Goal: Information Seeking & Learning: Learn about a topic

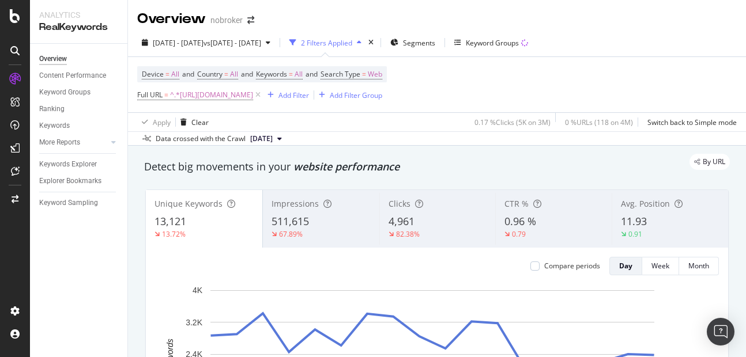
scroll to position [48, 0]
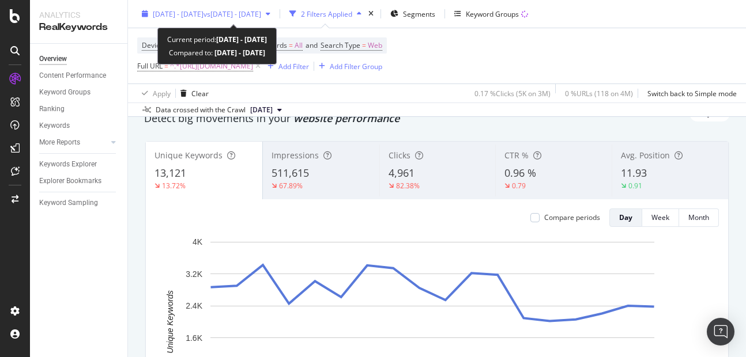
click at [232, 19] on div "[DATE] - [DATE] vs [DATE] - [DATE]" at bounding box center [206, 13] width 138 height 17
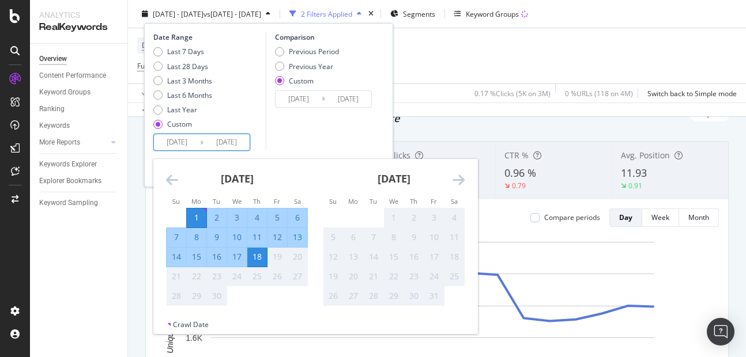
click at [190, 148] on input "[DATE]" at bounding box center [177, 142] width 46 height 16
click at [180, 81] on div "Last 3 Months" at bounding box center [189, 80] width 45 height 10
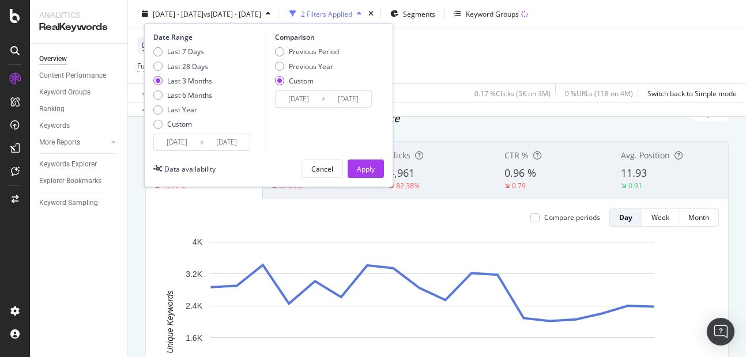
type input "[DATE]"
click at [361, 165] on div "Apply" at bounding box center [366, 169] width 18 height 10
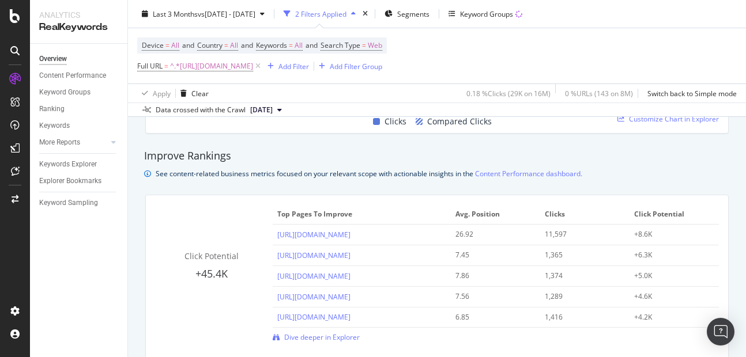
scroll to position [553, 0]
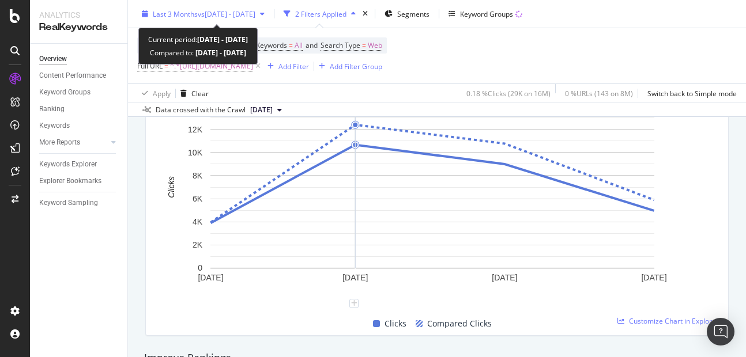
click at [229, 7] on div "Last 3 Months vs [DATE] - [DATE]" at bounding box center [203, 13] width 132 height 17
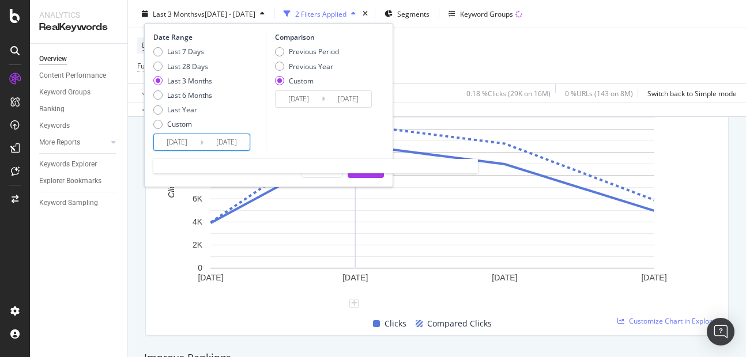
click at [238, 145] on input "[DATE]" at bounding box center [226, 142] width 46 height 16
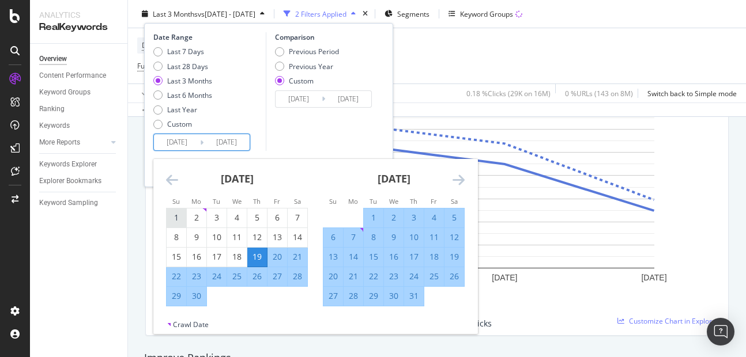
click at [181, 210] on div "1" at bounding box center [177, 218] width 20 height 19
type input "[DATE]"
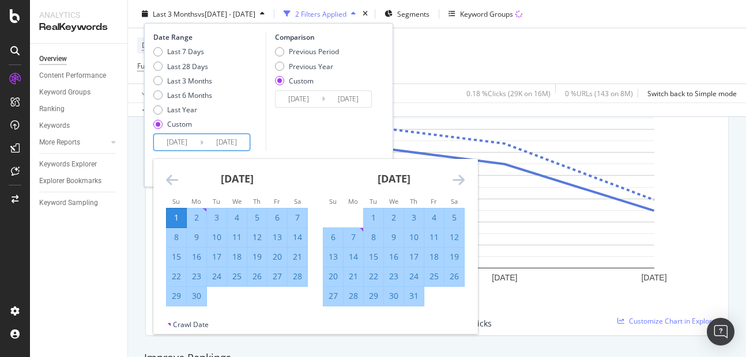
click at [465, 176] on div "[DATE] 1 2 3 4 5 6 7 8 9 10 11 12 13 14 15 16 17 18 19 20 21 22 23 24 25 26 27 …" at bounding box center [393, 233] width 157 height 148
click at [461, 177] on icon "Move forward to switch to the next month." at bounding box center [458, 180] width 12 height 14
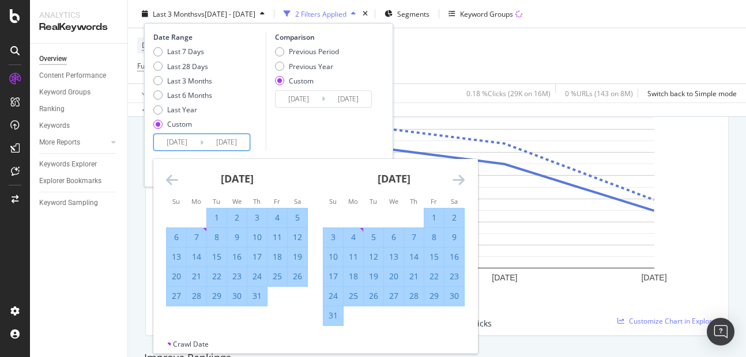
click at [334, 308] on div "31" at bounding box center [333, 316] width 20 height 19
type input "[DATE]"
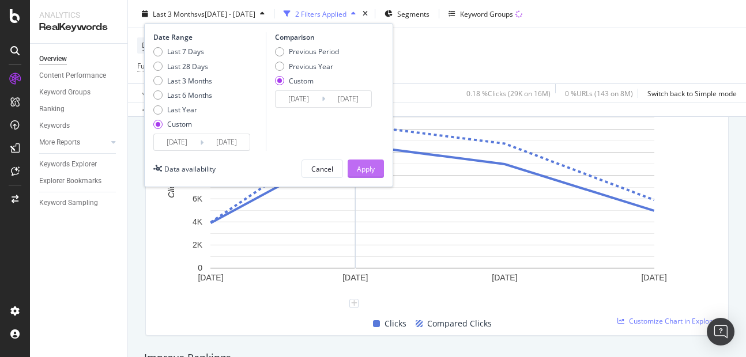
click at [376, 165] on button "Apply" at bounding box center [366, 169] width 36 height 18
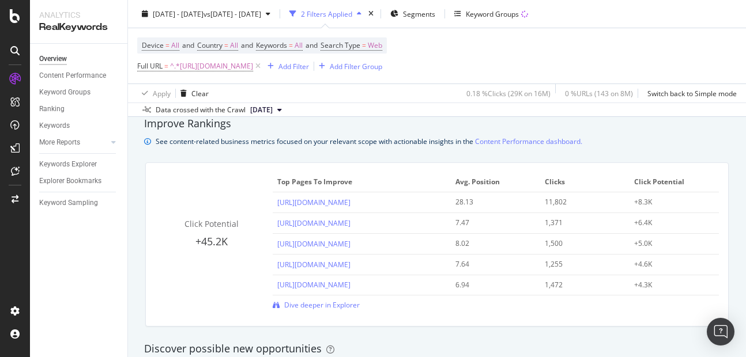
scroll to position [853, 0]
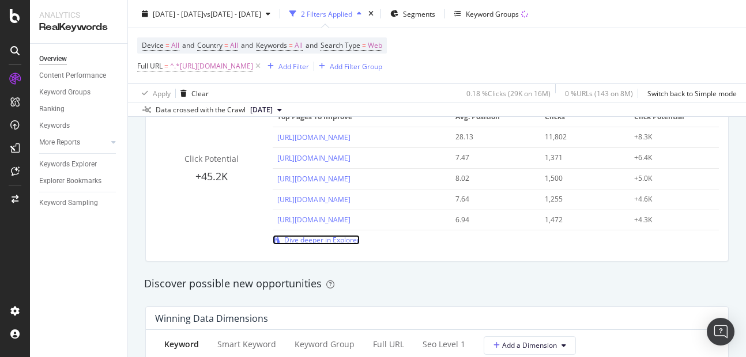
click at [319, 240] on span "Dive deeper in Explorer" at bounding box center [321, 240] width 75 height 10
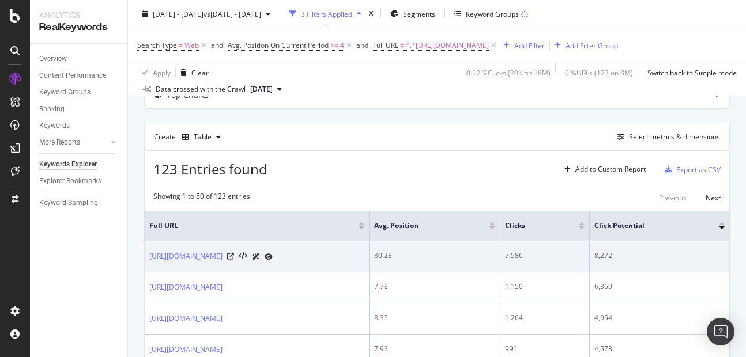
scroll to position [75, 0]
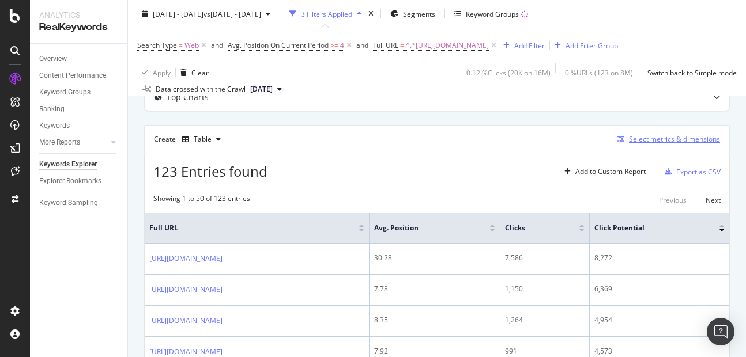
click at [640, 141] on div "Select metrics & dimensions" at bounding box center [674, 139] width 91 height 10
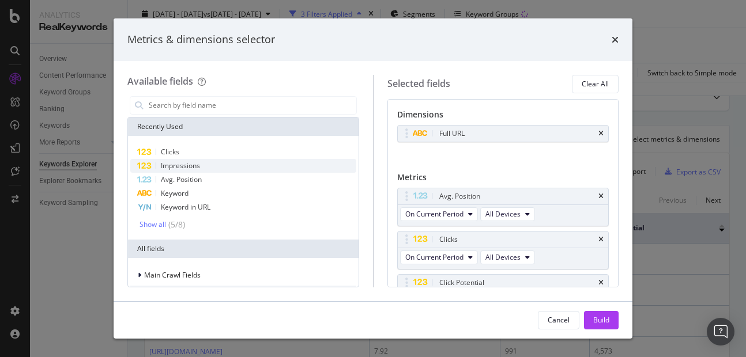
click at [204, 163] on div "Impressions" at bounding box center [243, 166] width 226 height 14
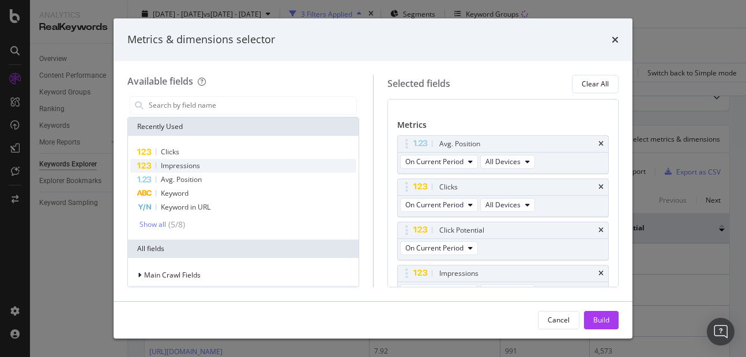
scroll to position [69, 0]
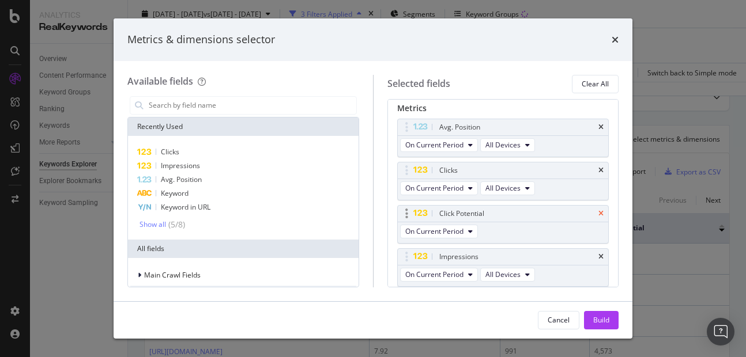
click at [598, 213] on icon "times" at bounding box center [600, 213] width 5 height 7
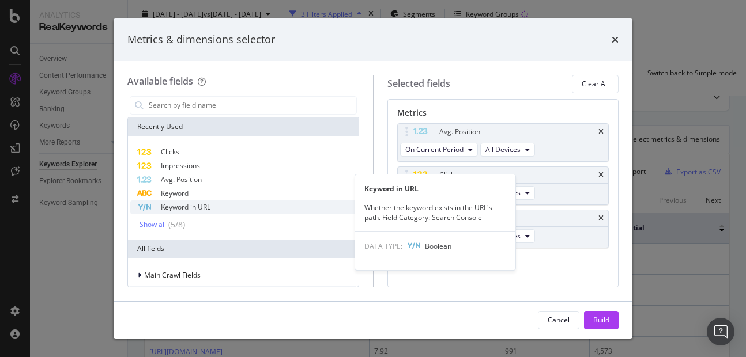
scroll to position [39, 0]
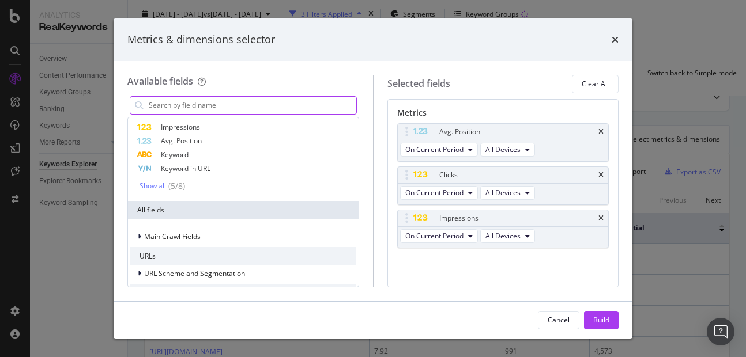
click at [182, 108] on input "modal" at bounding box center [252, 105] width 209 height 17
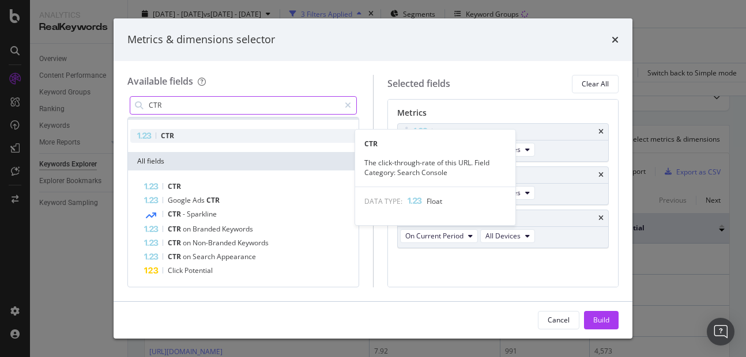
type input "CTR"
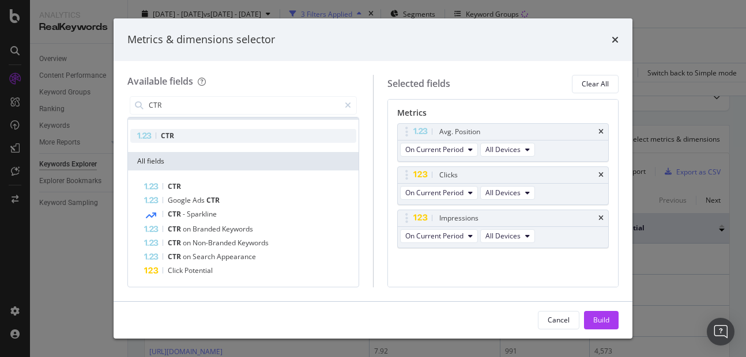
click at [178, 139] on div "CTR" at bounding box center [243, 136] width 226 height 14
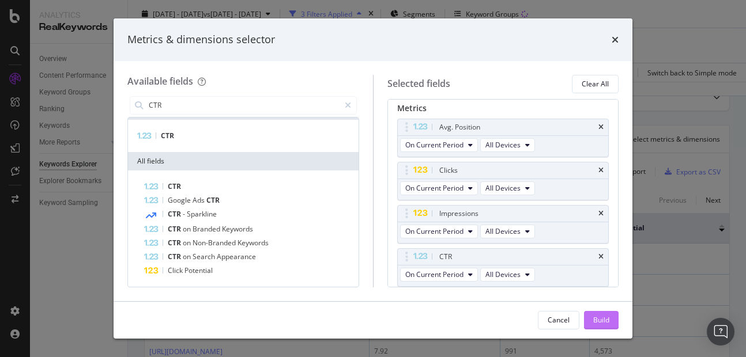
click at [593, 316] on div "Build" at bounding box center [601, 320] width 16 height 10
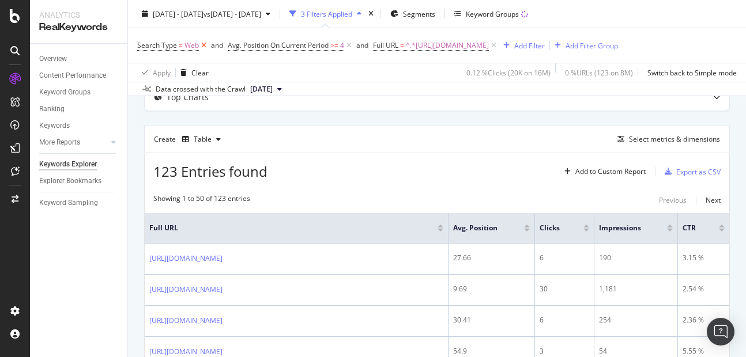
click at [202, 48] on icon at bounding box center [204, 46] width 10 height 12
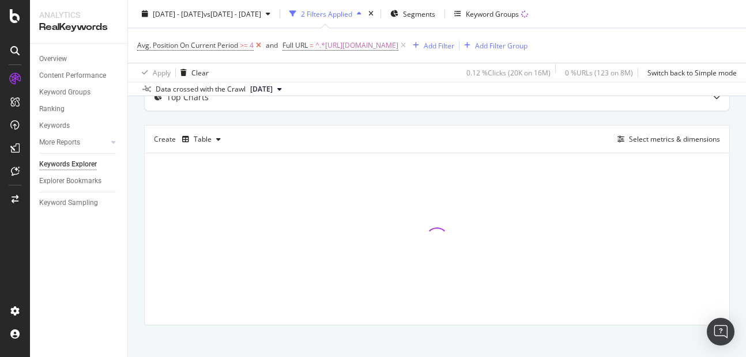
click at [260, 46] on icon at bounding box center [259, 46] width 10 height 12
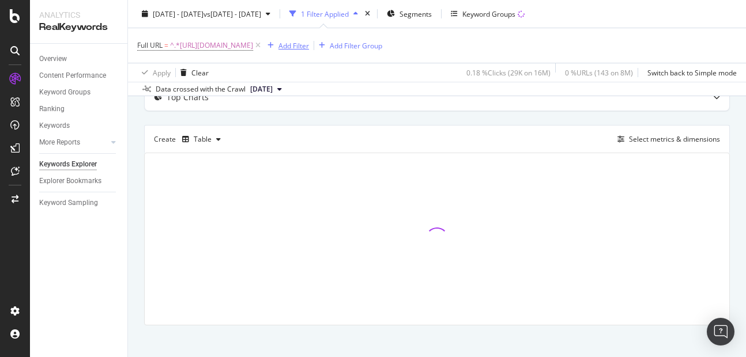
click at [309, 50] on div "Add Filter" at bounding box center [293, 45] width 31 height 10
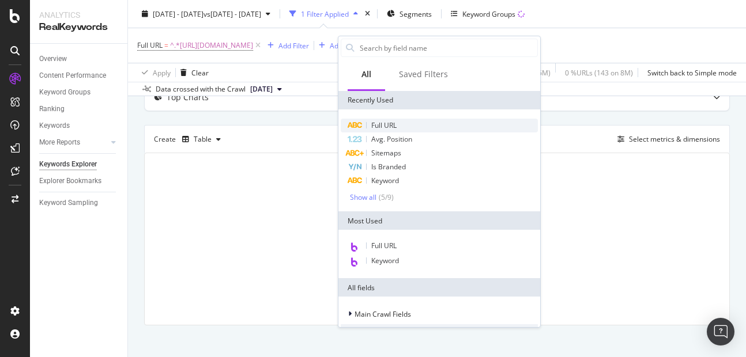
click at [383, 120] on div "Full URL" at bounding box center [439, 126] width 197 height 14
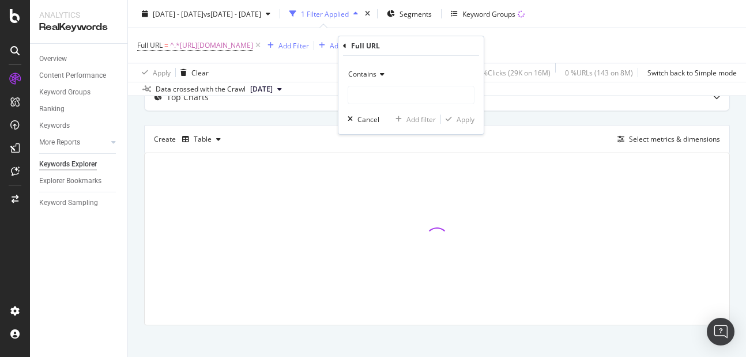
click at [374, 77] on span "Contains" at bounding box center [362, 74] width 28 height 10
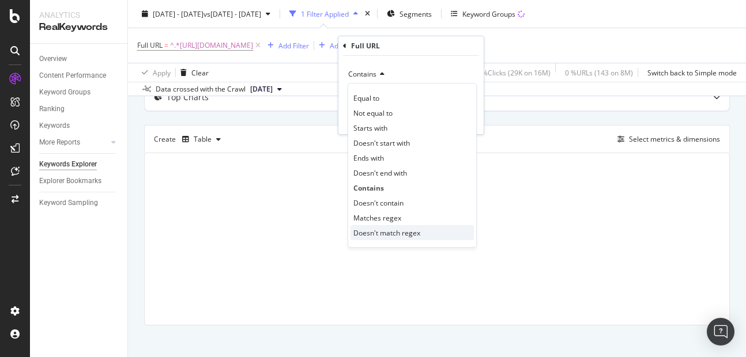
click at [377, 239] on div "Doesn't match regex" at bounding box center [411, 232] width 123 height 15
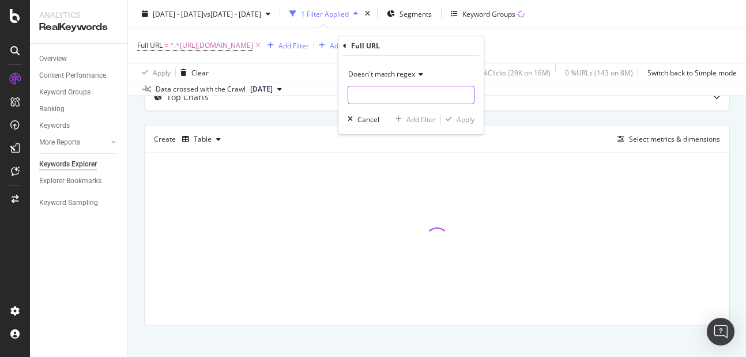
click at [369, 95] on input "text" at bounding box center [411, 95] width 126 height 18
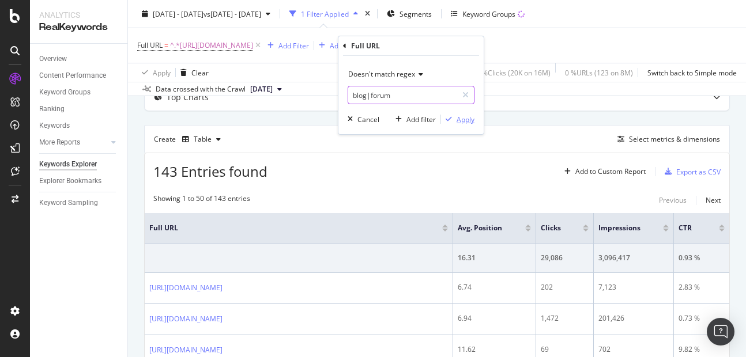
type input "blog|forum"
click at [457, 120] on div "Apply" at bounding box center [465, 120] width 18 height 10
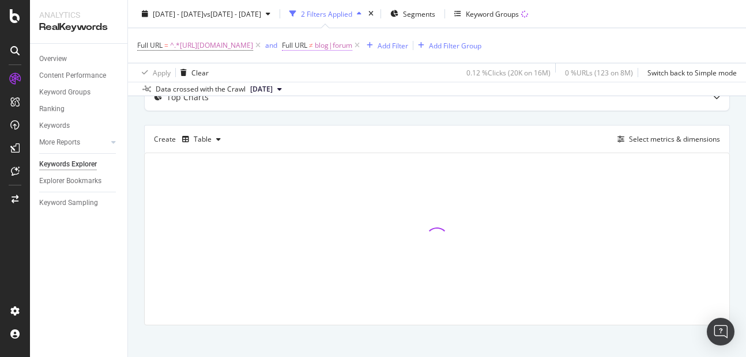
click at [352, 49] on span "blog|forum" at bounding box center [333, 45] width 37 height 16
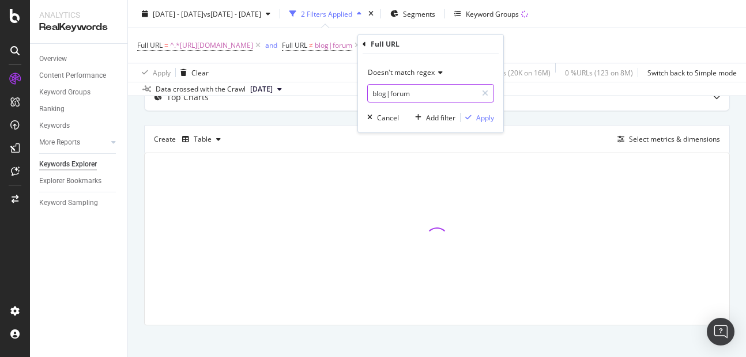
click at [431, 92] on input "blog|forum" at bounding box center [422, 93] width 109 height 18
click at [427, 98] on input "blog|forum" at bounding box center [422, 93] width 109 height 18
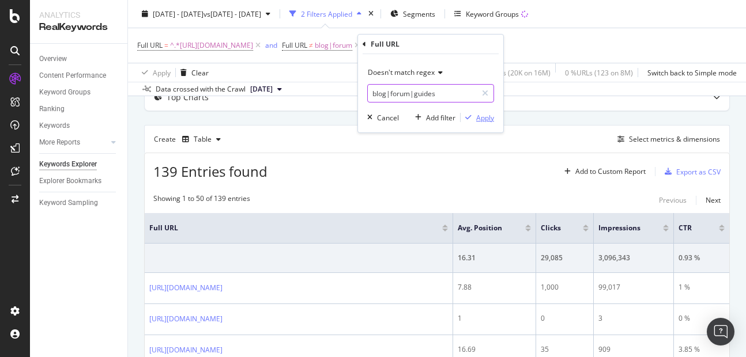
type input "blog|forum|guides"
click at [478, 116] on div "Apply" at bounding box center [485, 118] width 18 height 10
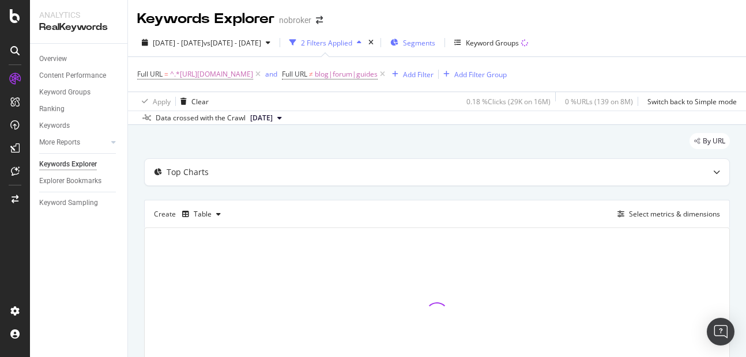
click at [435, 37] on div "Segments" at bounding box center [412, 42] width 45 height 17
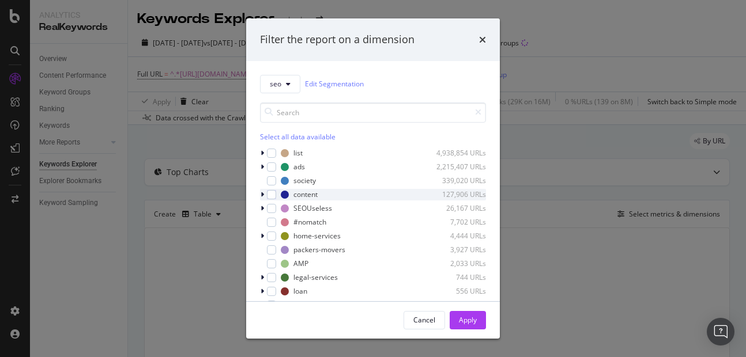
click at [262, 194] on icon "modal" at bounding box center [261, 194] width 3 height 7
click at [262, 195] on icon "modal" at bounding box center [262, 194] width 5 height 7
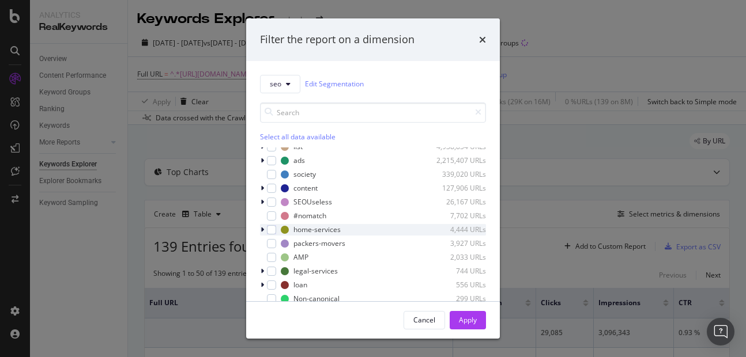
scroll to position [8, 0]
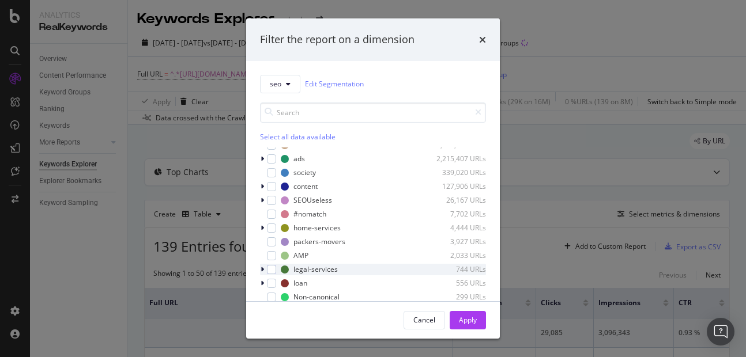
click at [262, 267] on icon "modal" at bounding box center [261, 269] width 3 height 7
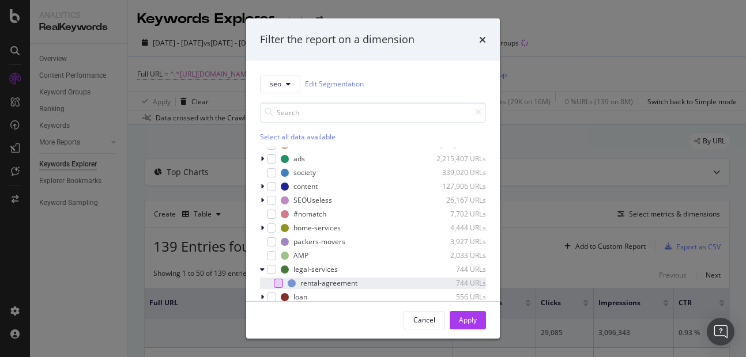
click at [276, 286] on div "modal" at bounding box center [278, 283] width 9 height 9
click at [273, 280] on div "modal" at bounding box center [270, 284] width 7 height 12
click at [488, 326] on div "Cancel Apply" at bounding box center [373, 320] width 254 height 37
click at [478, 326] on button "Apply" at bounding box center [468, 320] width 36 height 18
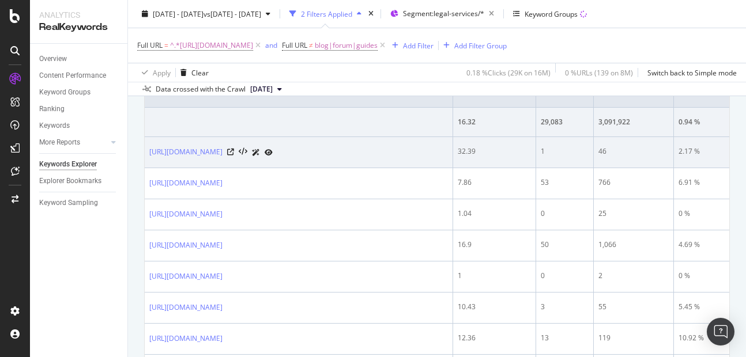
scroll to position [110, 0]
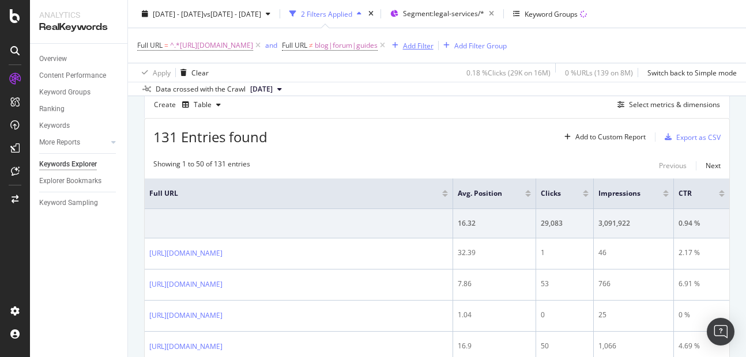
click at [433, 48] on div "Add Filter" at bounding box center [418, 45] width 31 height 10
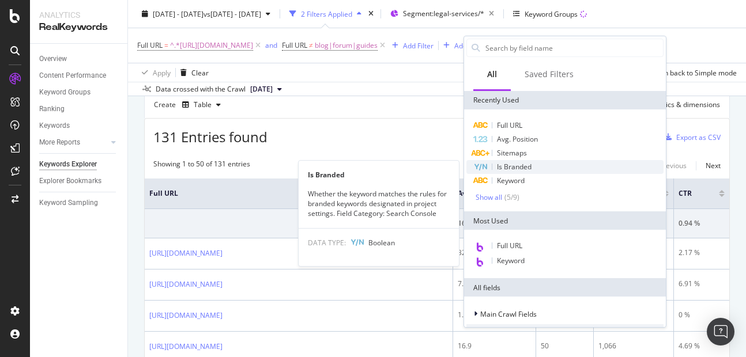
click at [507, 166] on span "Is Branded" at bounding box center [514, 167] width 35 height 10
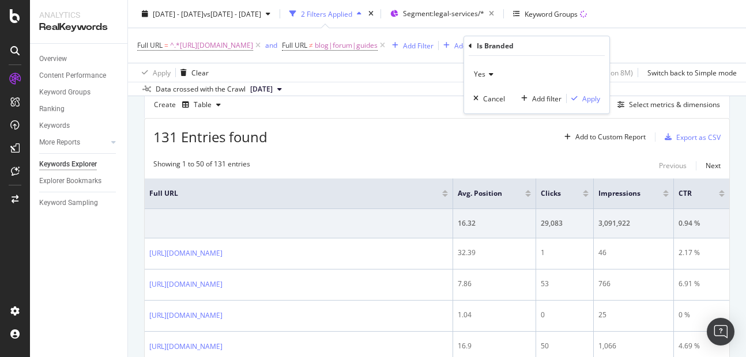
click at [483, 74] on span "Yes" at bounding box center [480, 74] width 12 height 10
click at [490, 109] on div "No" at bounding box center [537, 112] width 123 height 15
click at [595, 102] on div "Apply" at bounding box center [591, 99] width 18 height 10
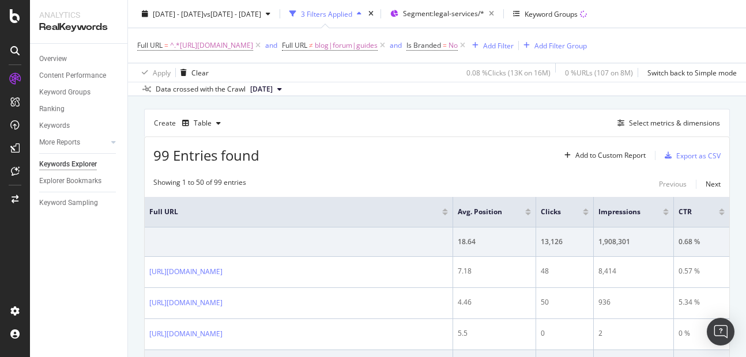
scroll to position [126, 0]
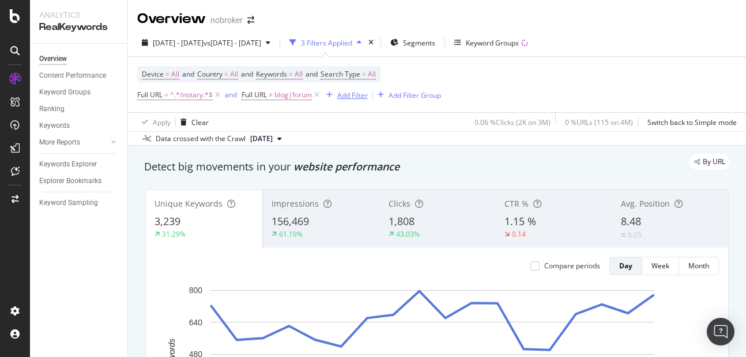
click at [346, 96] on div "Add Filter" at bounding box center [352, 95] width 31 height 10
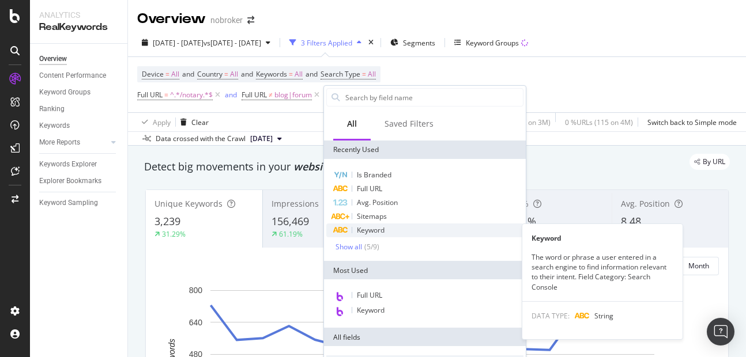
click at [373, 231] on span "Keyword" at bounding box center [371, 230] width 28 height 10
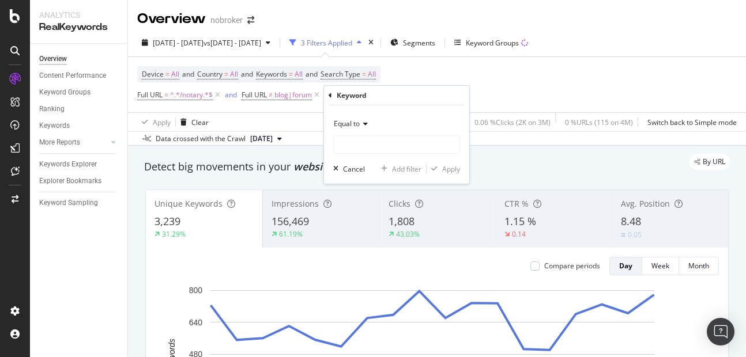
click at [351, 119] on span "Equal to" at bounding box center [347, 124] width 26 height 10
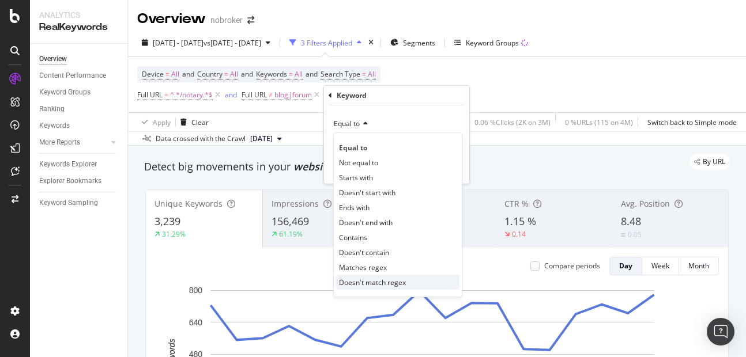
click at [365, 281] on span "Doesn't match regex" at bounding box center [372, 283] width 67 height 10
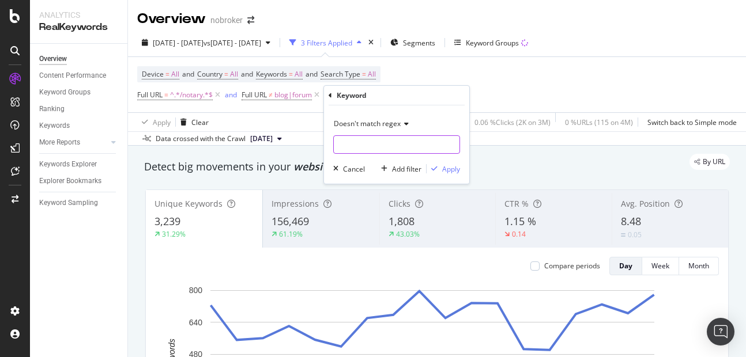
click at [355, 145] on input "text" at bounding box center [397, 144] width 126 height 18
type input "notary"
click at [452, 169] on div "Apply" at bounding box center [451, 169] width 18 height 10
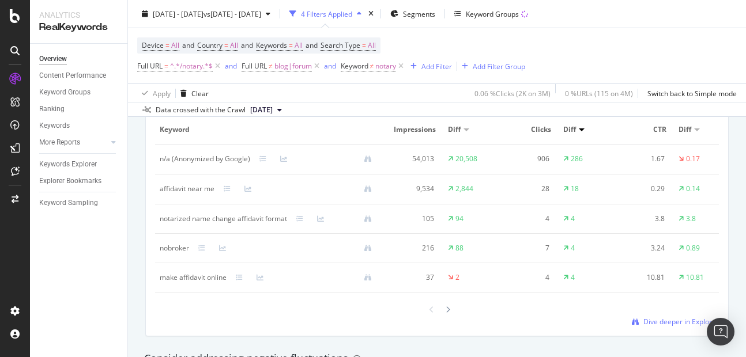
scroll to position [1112, 0]
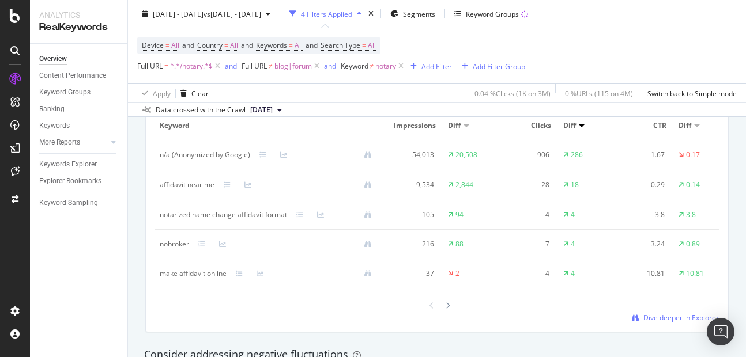
click at [177, 188] on div "affidavit near me" at bounding box center [187, 185] width 55 height 10
copy div "affidavit"
click at [382, 63] on span "notary" at bounding box center [385, 66] width 21 height 16
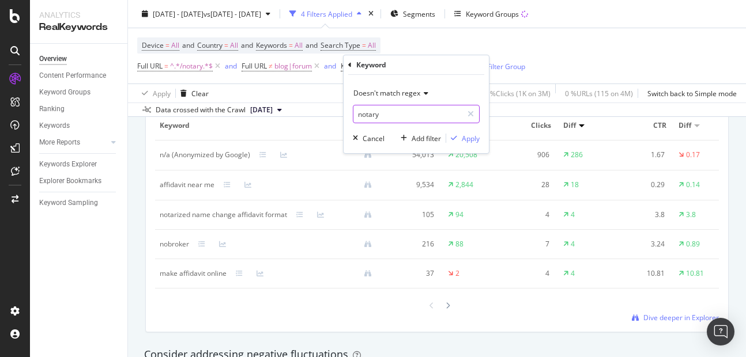
click at [383, 114] on input "notary" at bounding box center [407, 114] width 109 height 18
paste input "affidavit"
type input "notary|affidavit|format|advocate"
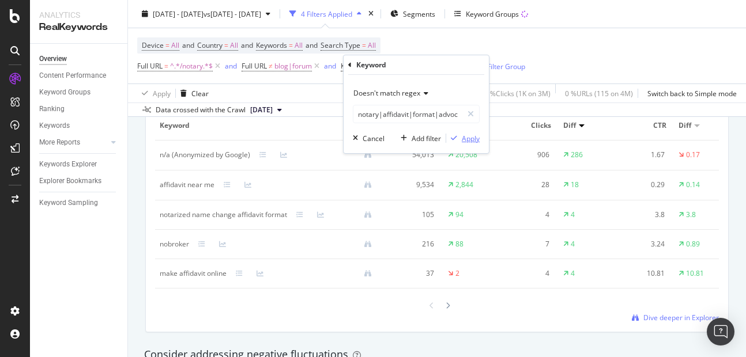
click at [462, 139] on div "Apply" at bounding box center [471, 139] width 18 height 10
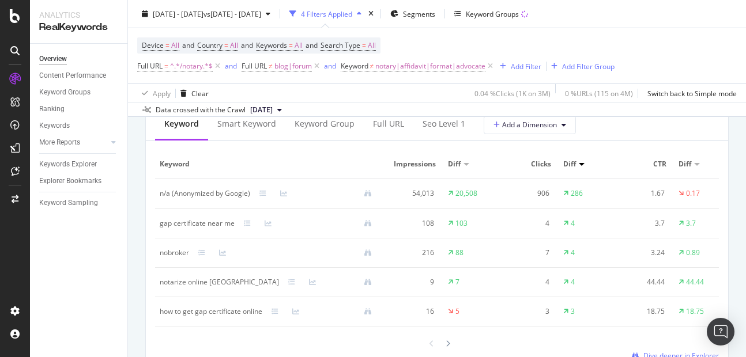
scroll to position [1082, 0]
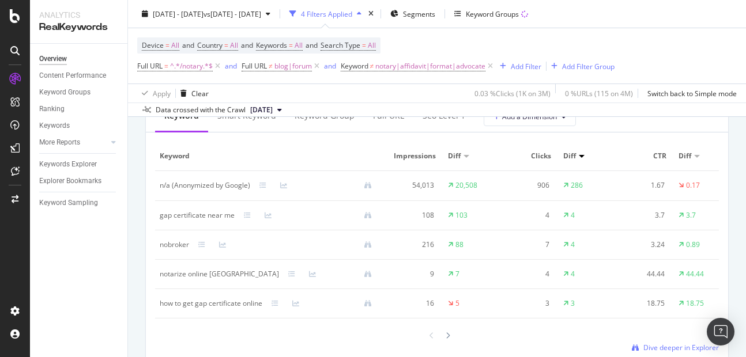
click at [164, 213] on div "gap certificate near me" at bounding box center [197, 215] width 75 height 10
copy div "gap"
click at [411, 69] on span "notary|affidavit|format|advocate" at bounding box center [430, 66] width 110 height 16
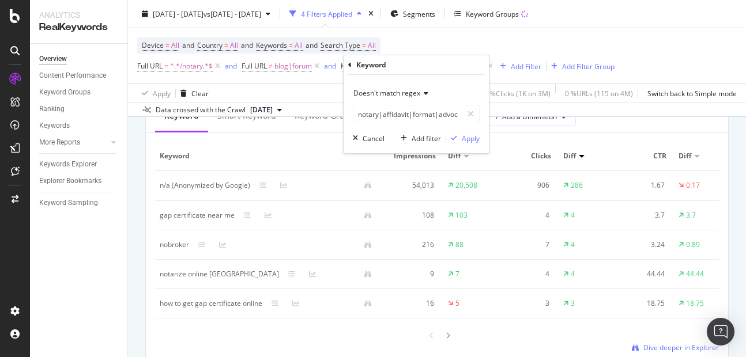
click at [413, 124] on div "Doesn't match regex notary|affidavit|format|advocate Cancel Add filter Apply" at bounding box center [415, 114] width 145 height 78
click at [413, 113] on input "notary|affidavit|format|advocate" at bounding box center [407, 114] width 109 height 18
paste input "gap"
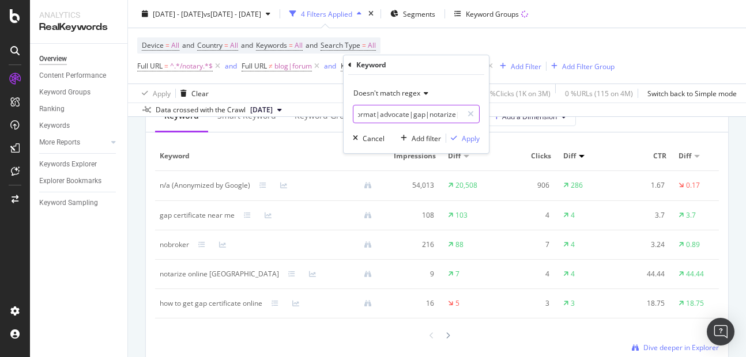
paste input "notarize"
type input "notary|affidavit|format|advocate|gap|notarize|notarise"
click at [468, 138] on div "Apply" at bounding box center [471, 139] width 18 height 10
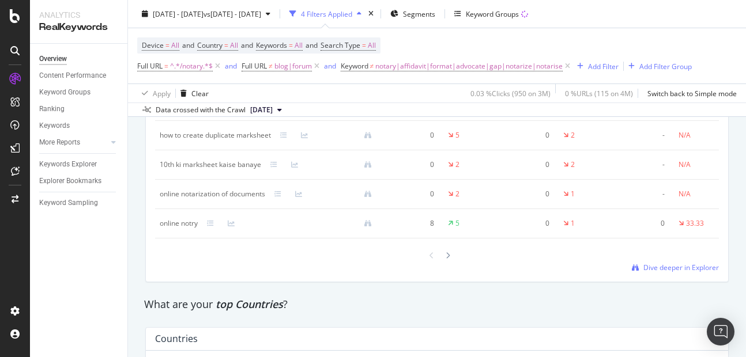
scroll to position [1497, 0]
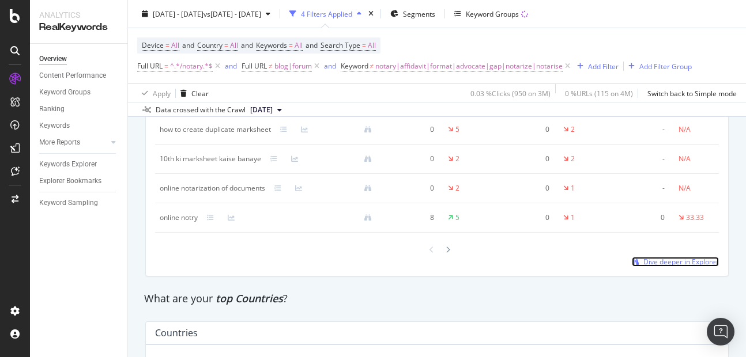
click at [661, 267] on span "Dive deeper in Explorer" at bounding box center [680, 262] width 75 height 10
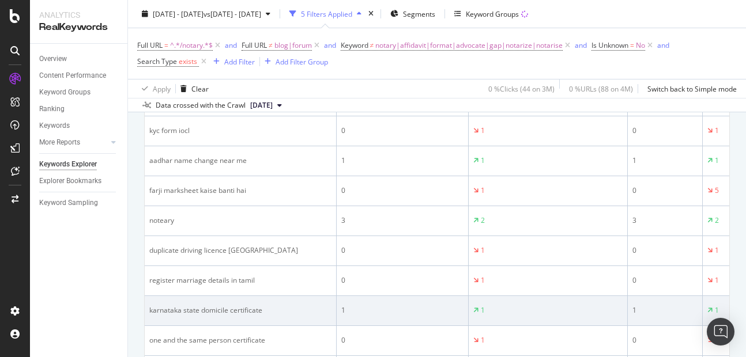
scroll to position [1282, 0]
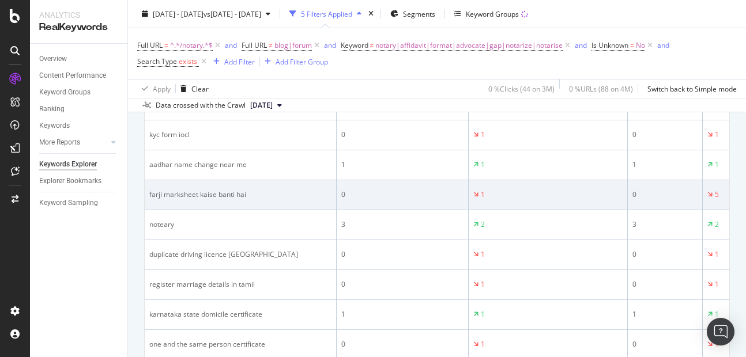
click at [155, 191] on div "farji marksheet kaise banti hai" at bounding box center [240, 195] width 182 height 10
copy div "farji"
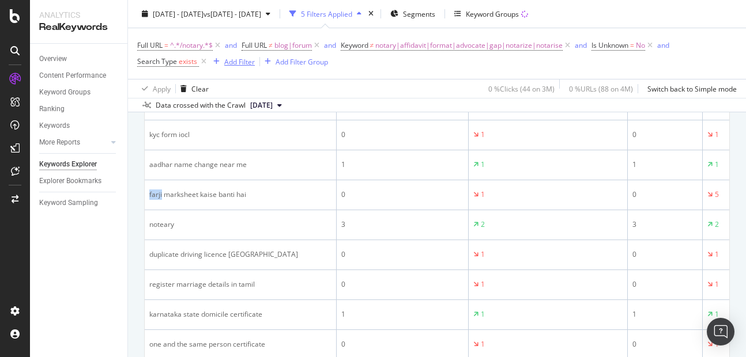
click at [225, 65] on div "Add Filter" at bounding box center [239, 61] width 31 height 10
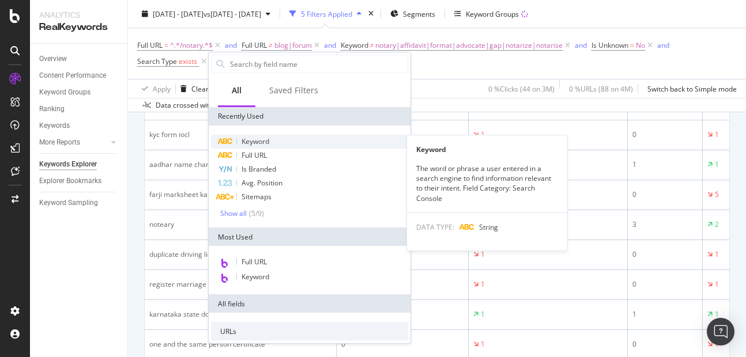
click at [264, 143] on span "Keyword" at bounding box center [255, 142] width 28 height 10
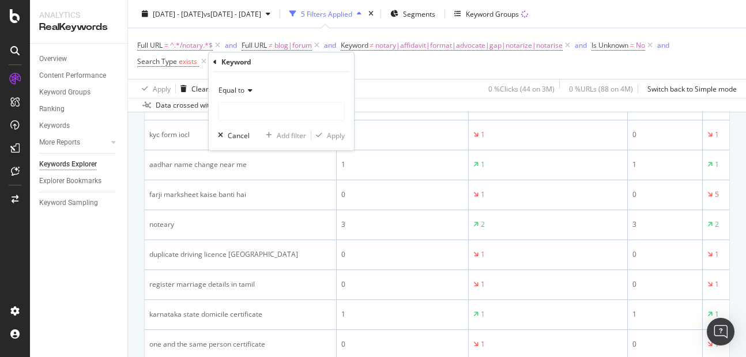
click at [238, 82] on div "Equal to" at bounding box center [281, 90] width 127 height 18
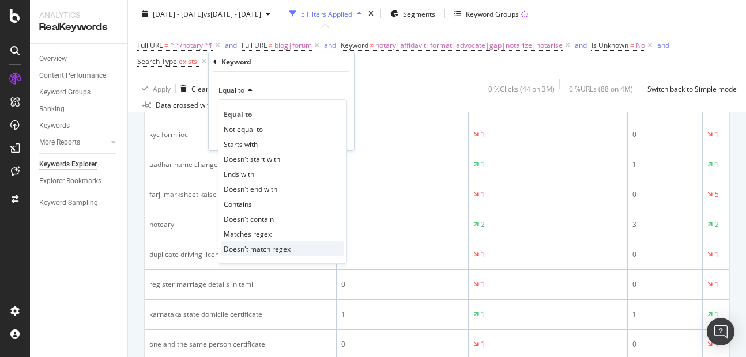
click at [257, 250] on span "Doesn't match regex" at bounding box center [257, 249] width 67 height 10
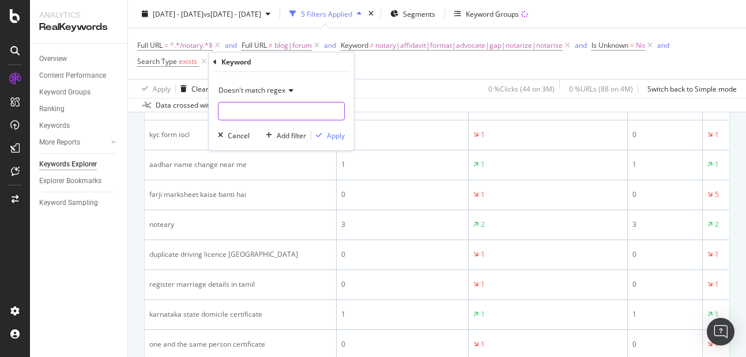
click at [237, 114] on input "text" at bounding box center [281, 111] width 126 height 18
paste input "farji"
type input "farji"
click at [335, 139] on div "Apply" at bounding box center [336, 136] width 18 height 10
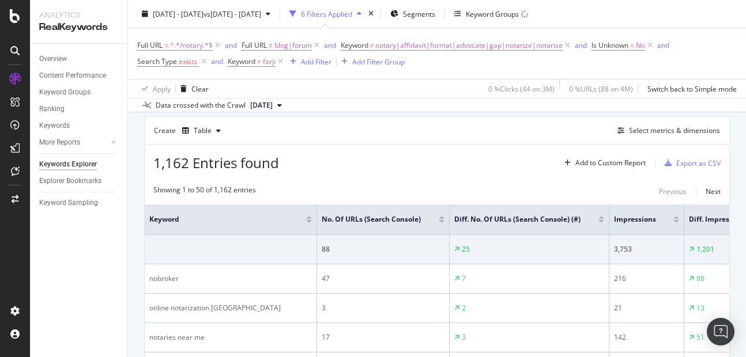
scroll to position [1282, 0]
